Goal: Find specific page/section: Find specific page/section

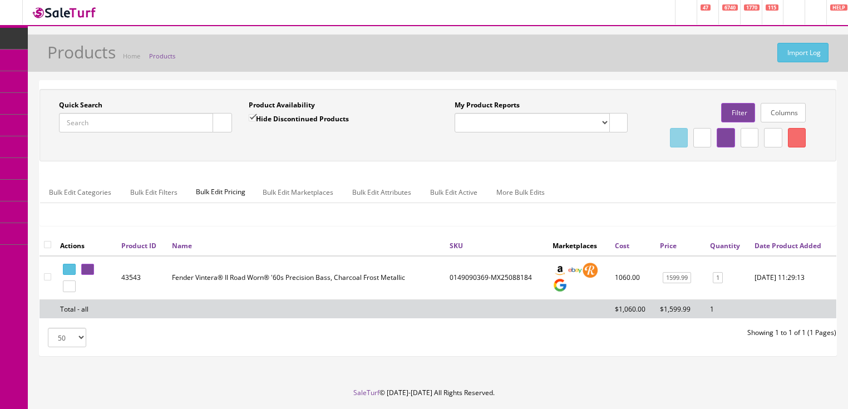
click at [106, 125] on input "Quick Search" at bounding box center [136, 122] width 154 height 19
type input "obc115"
click at [255, 118] on input "Hide Discontinued Products" at bounding box center [252, 117] width 7 height 7
checkbox input "false"
